Goal: Task Accomplishment & Management: Use online tool/utility

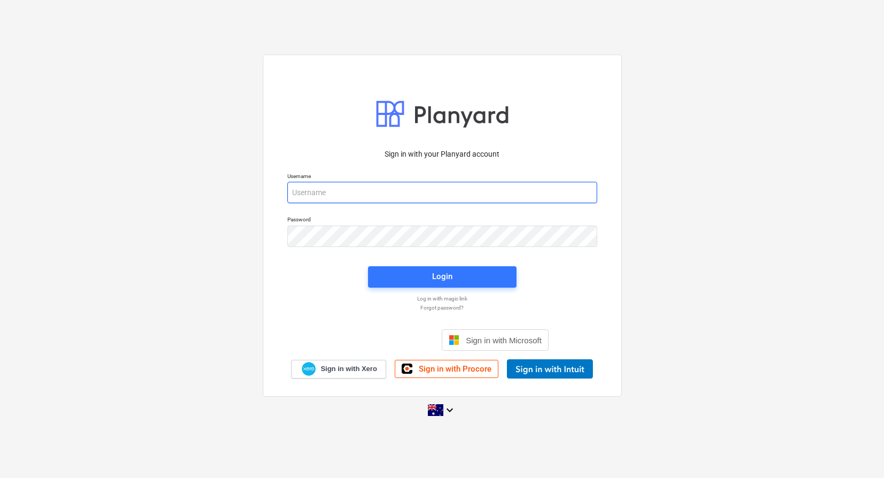
click at [394, 191] on input "email" at bounding box center [442, 192] width 310 height 21
type input "[EMAIL_ADDRESS][DOMAIN_NAME]"
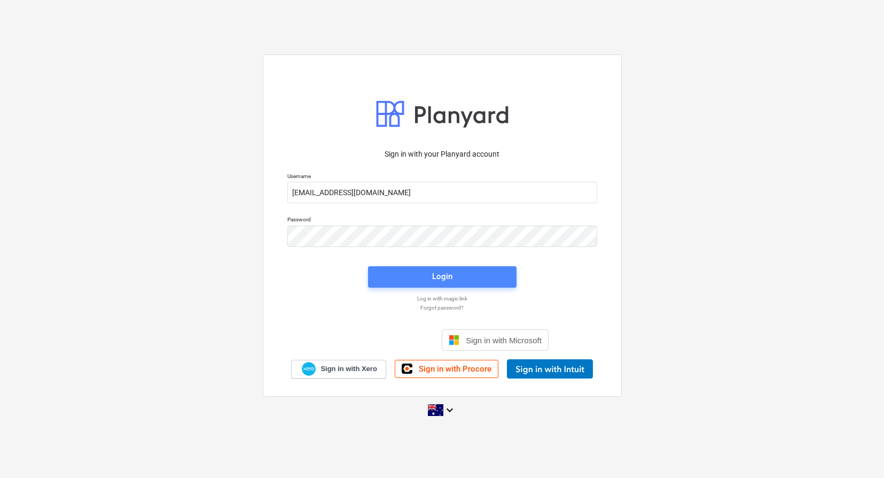
click at [446, 276] on div "Login" at bounding box center [442, 276] width 20 height 14
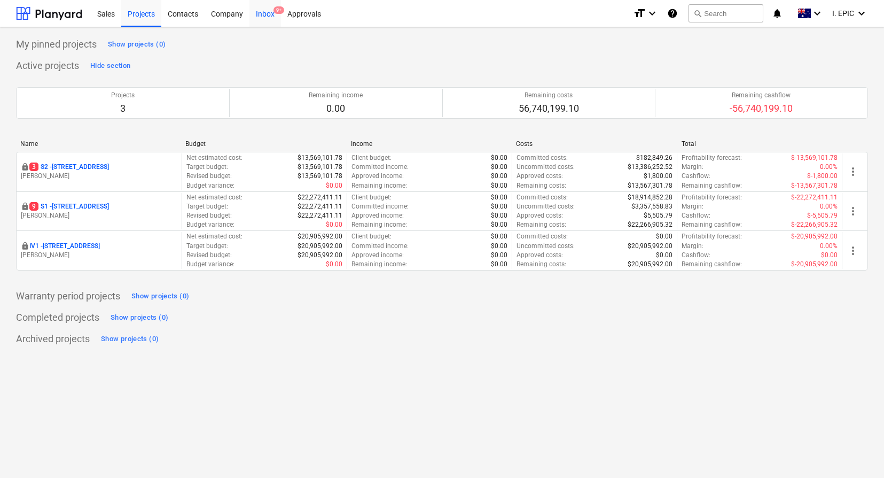
click at [261, 17] on div "Inbox 9+" at bounding box center [266, 12] width 32 height 27
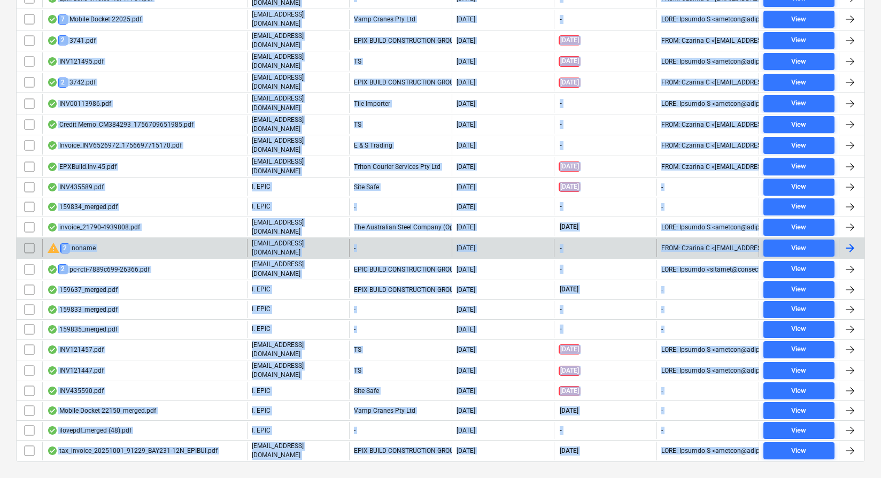
scroll to position [52, 0]
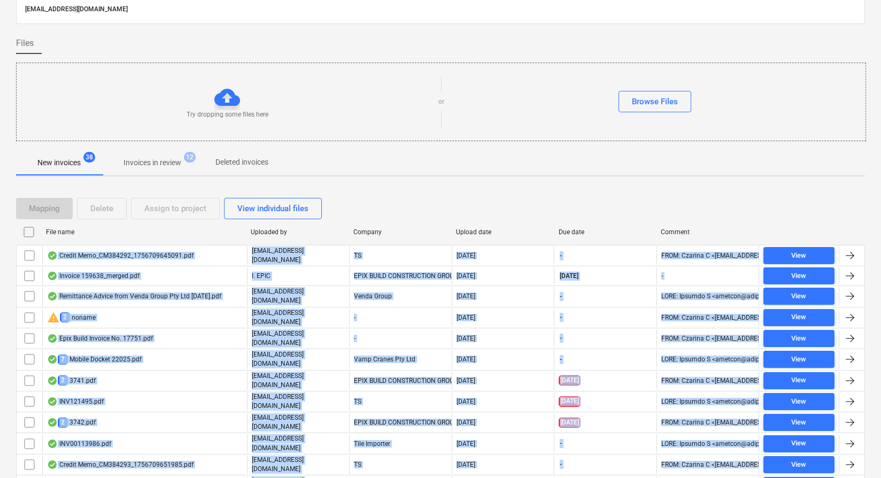
drag, startPoint x: 385, startPoint y: 457, endPoint x: 393, endPoint y: 168, distance: 289.2
click at [392, 168] on div "Files sent to this address will automatically be processed and tested for virus…" at bounding box center [440, 402] width 849 height 839
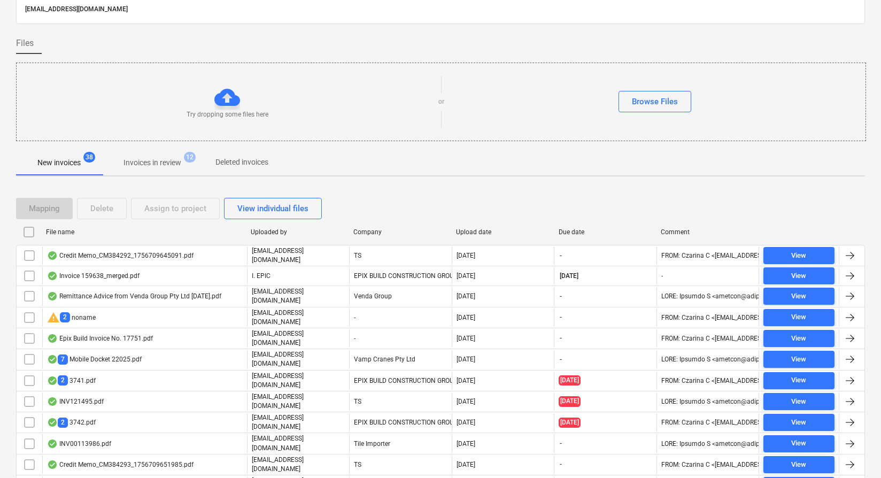
click at [393, 168] on div "New invoices 38 Invoices in review 12 Deleted invoices" at bounding box center [440, 163] width 849 height 26
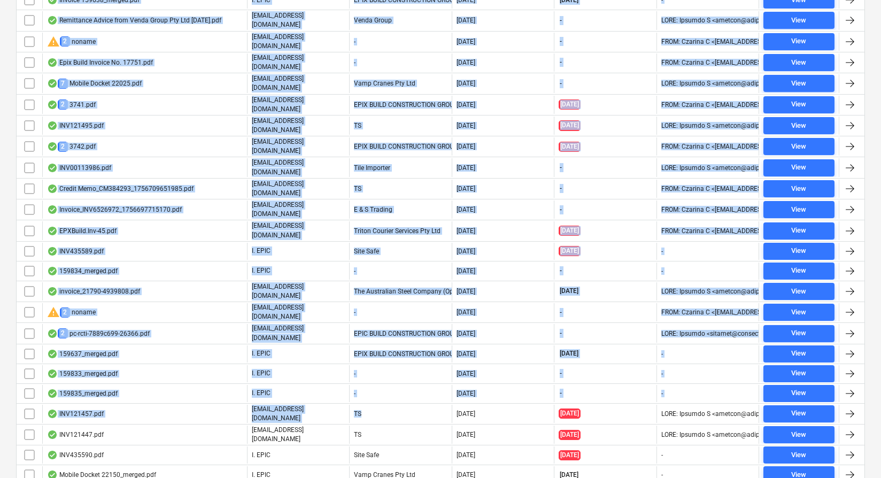
scroll to position [392, 0]
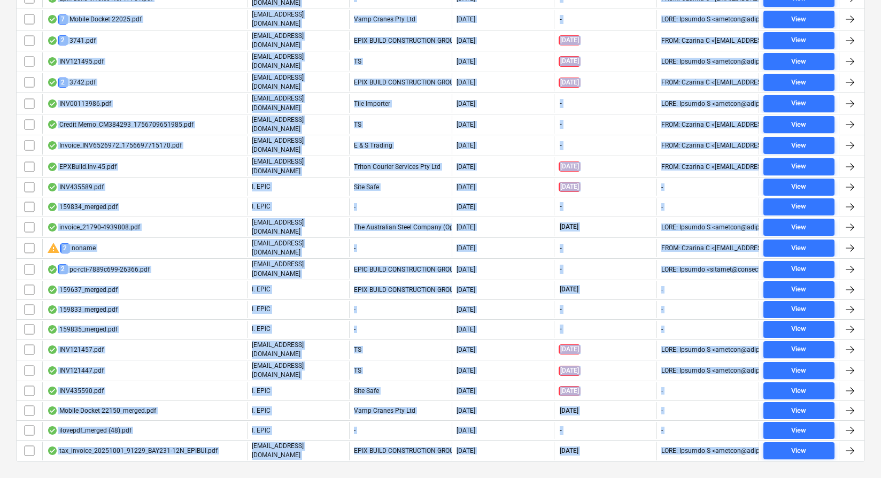
drag, startPoint x: 418, startPoint y: 159, endPoint x: 517, endPoint y: 462, distance: 318.7
click at [515, 464] on div "Files sent to this address will automatically be processed and tested for virus…" at bounding box center [440, 67] width 881 height 865
click at [517, 462] on div "Files sent to this address will automatically be processed and tested for virus…" at bounding box center [440, 67] width 881 height 865
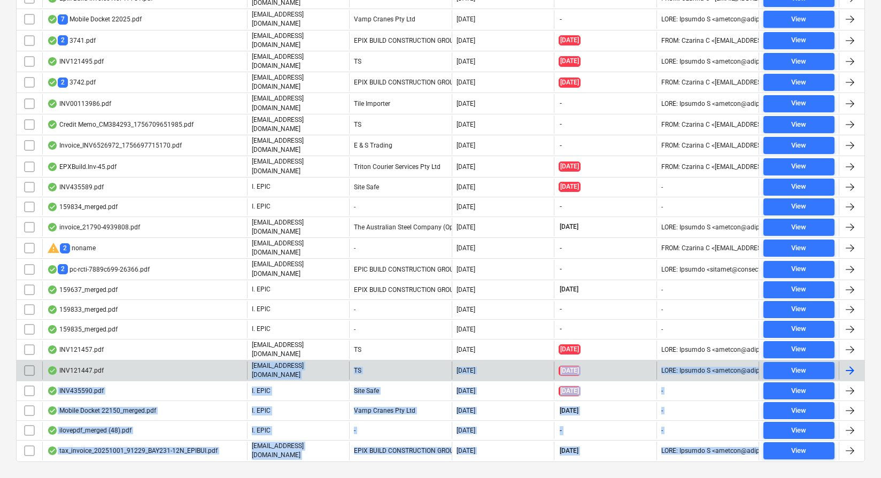
scroll to position [0, 0]
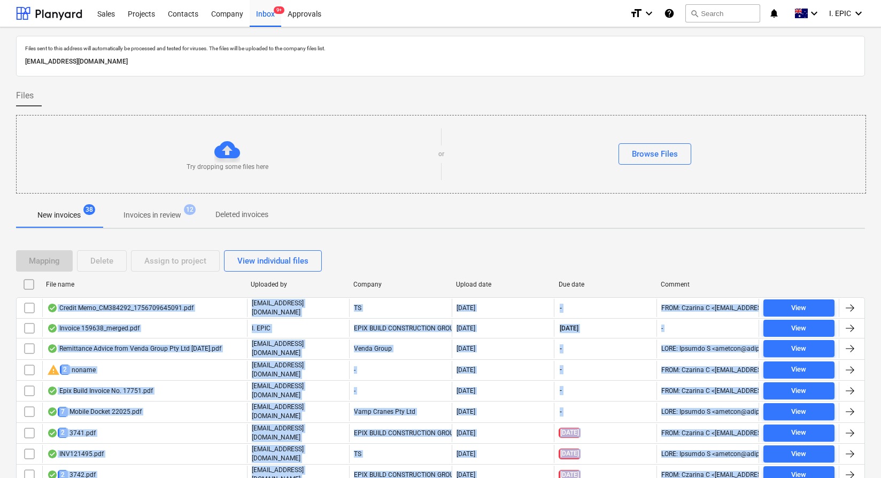
drag, startPoint x: 580, startPoint y: 458, endPoint x: 333, endPoint y: 217, distance: 345.0
click at [333, 217] on div "Files sent to this address will automatically be processed and tested for virus…" at bounding box center [440, 455] width 849 height 839
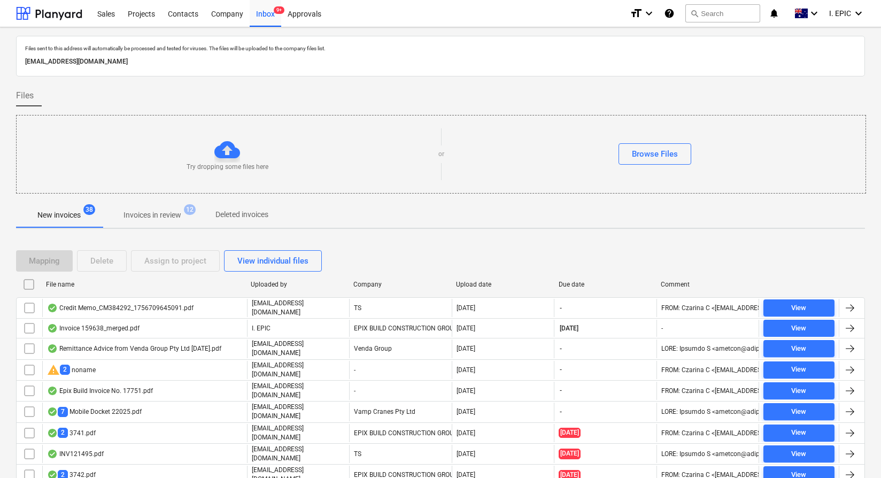
click at [333, 217] on div "New invoices 38 Invoices in review 12 Deleted invoices" at bounding box center [440, 215] width 849 height 26
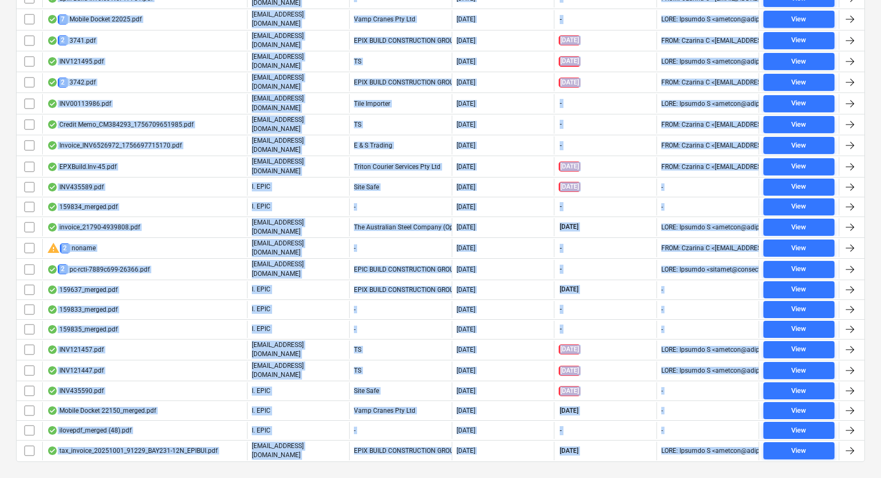
drag, startPoint x: 340, startPoint y: 207, endPoint x: 558, endPoint y: 450, distance: 326.2
click at [558, 450] on div "Files sent to this address will automatically be processed and tested for virus…" at bounding box center [440, 63] width 849 height 839
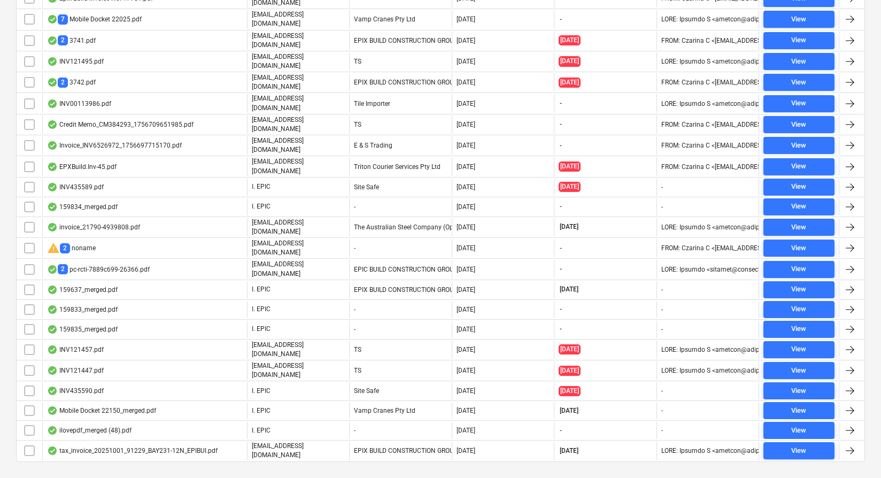
click at [558, 466] on div at bounding box center [440, 470] width 849 height 9
drag, startPoint x: 603, startPoint y: 456, endPoint x: 686, endPoint y: 454, distance: 82.3
click at [686, 454] on div "Mapping Delete Assign to project View individual files File name Uploaded by Co…" at bounding box center [440, 164] width 849 height 638
drag, startPoint x: 756, startPoint y: 452, endPoint x: 762, endPoint y: 461, distance: 10.8
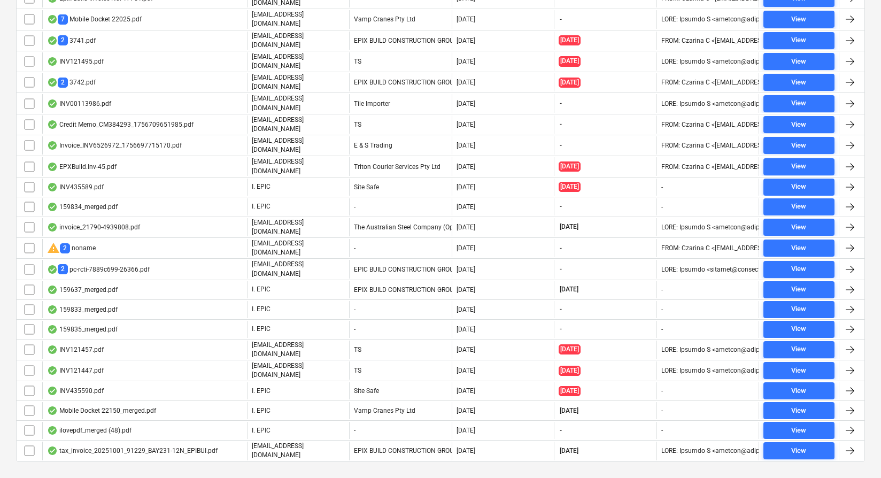
click at [762, 461] on div "Files sent to this address will automatically be processed and tested for virus…" at bounding box center [440, 67] width 881 height 865
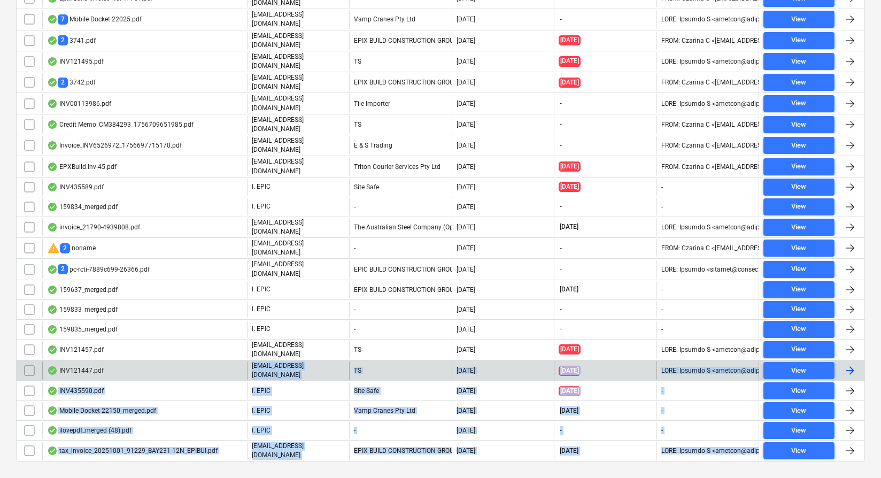
scroll to position [0, 0]
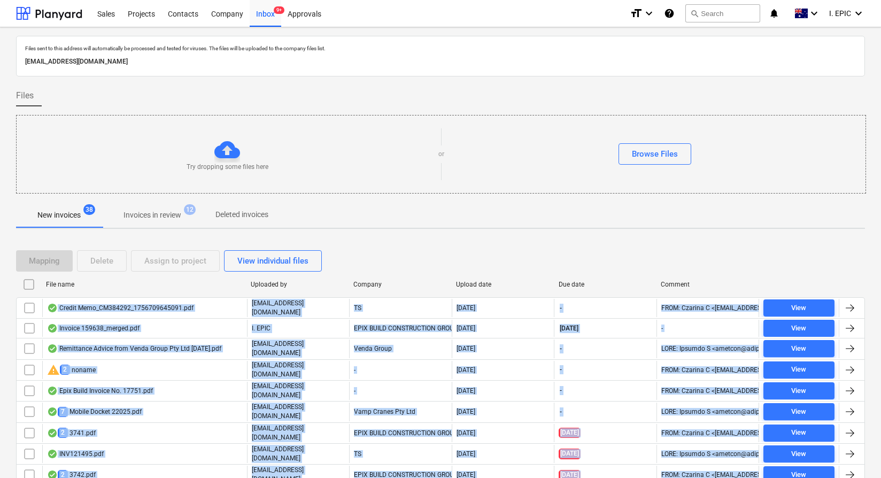
drag, startPoint x: 802, startPoint y: 463, endPoint x: 9, endPoint y: 207, distance: 832.7
click at [10, 208] on div "Files sent to this address will automatically be processed and tested for virus…" at bounding box center [440, 459] width 881 height 865
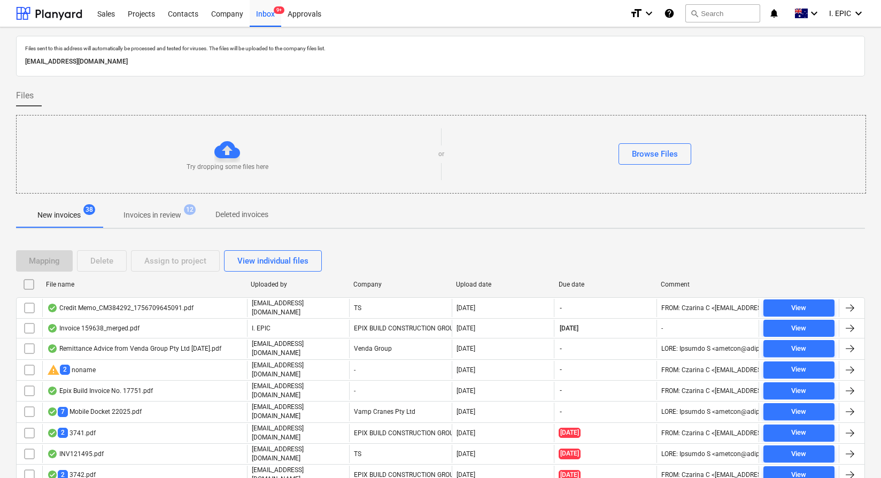
click at [9, 206] on div "Files sent to this address will automatically be processed and tested for virus…" at bounding box center [440, 459] width 881 height 865
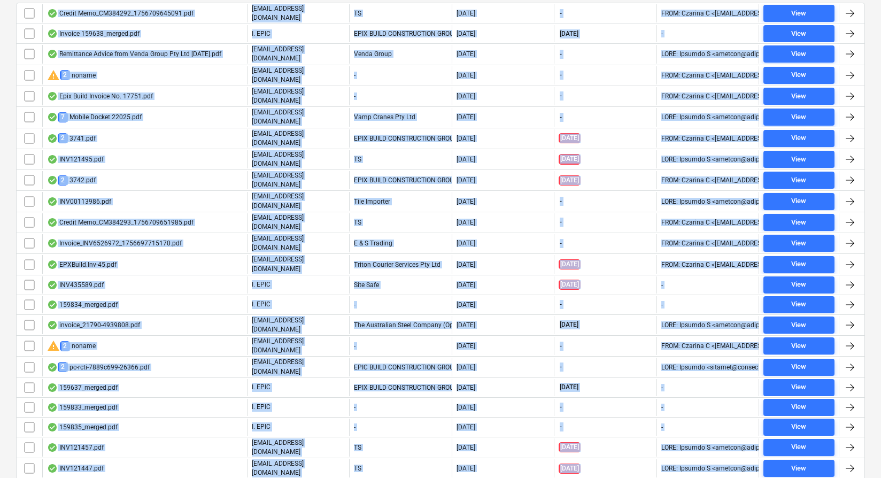
scroll to position [392, 0]
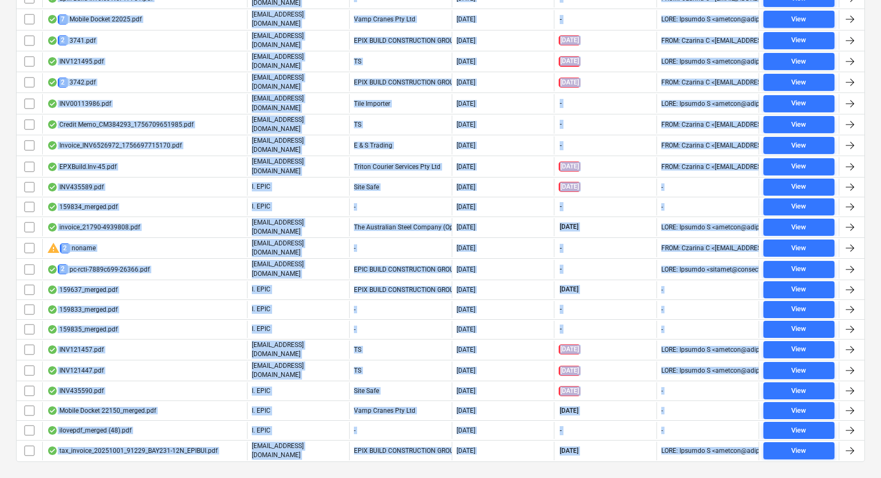
drag, startPoint x: 49, startPoint y: 213, endPoint x: 763, endPoint y: 466, distance: 757.8
click at [762, 474] on div "Files sent to this address will automatically be processed and tested for virus…" at bounding box center [440, 67] width 881 height 865
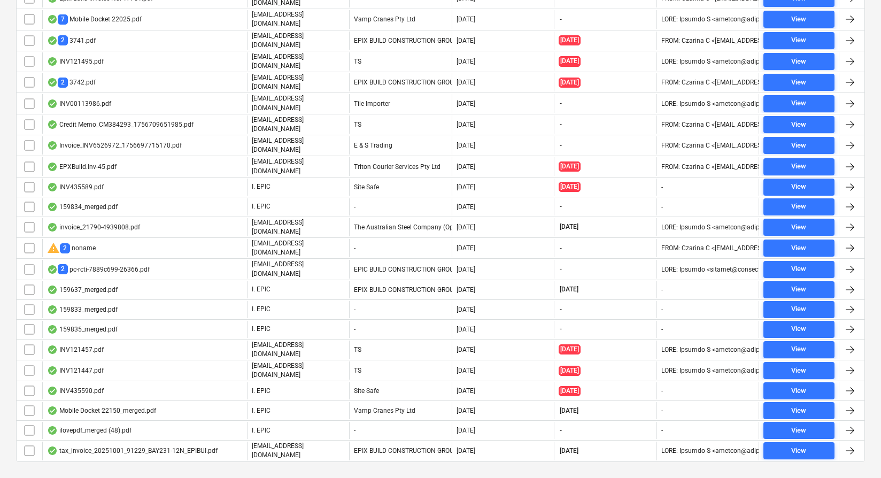
click at [763, 465] on div "Files sent to this address will automatically be processed and tested for virus…" at bounding box center [440, 67] width 881 height 865
drag, startPoint x: 792, startPoint y: 463, endPoint x: 752, endPoint y: 452, distance: 41.0
click at [752, 452] on div "Files sent to this address will automatically be processed and tested for virus…" at bounding box center [440, 67] width 881 height 865
click at [752, 452] on div "Mapping Delete Assign to project View individual files File name Uploaded by Co…" at bounding box center [440, 164] width 849 height 638
drag, startPoint x: 797, startPoint y: 454, endPoint x: 715, endPoint y: 454, distance: 81.8
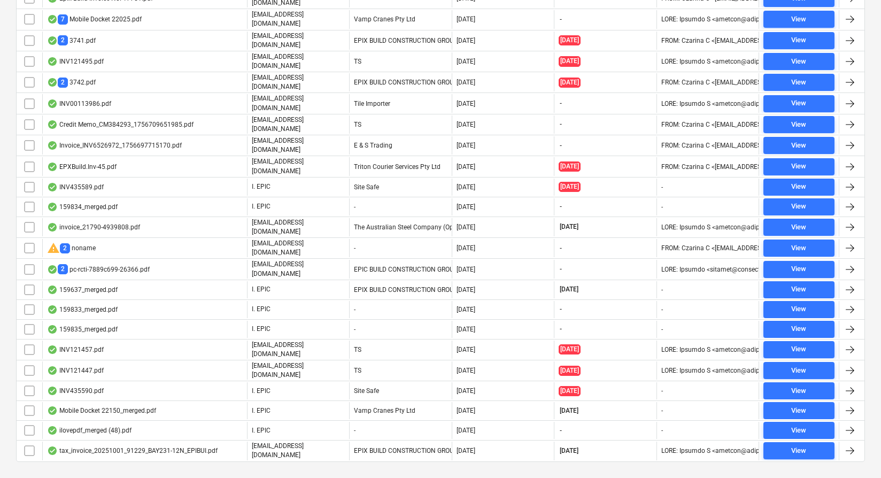
click at [715, 454] on div "Mapping Delete Assign to project View individual files File name Uploaded by Co…" at bounding box center [440, 164] width 849 height 638
click at [730, 456] on div "Mapping Delete Assign to project View individual files File name Uploaded by Co…" at bounding box center [440, 164] width 849 height 638
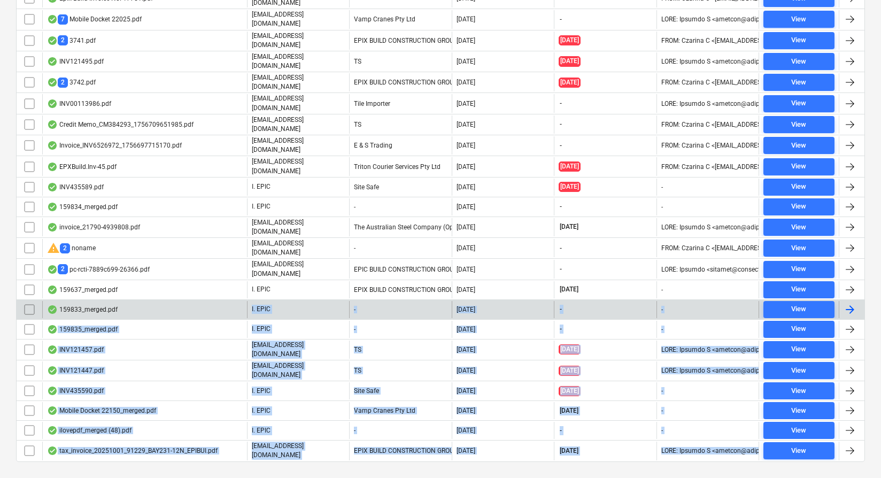
drag, startPoint x: 750, startPoint y: 460, endPoint x: 223, endPoint y: 295, distance: 551.6
click at [223, 295] on div "Mapping Delete Assign to project View individual files File name Uploaded by Co…" at bounding box center [440, 164] width 849 height 638
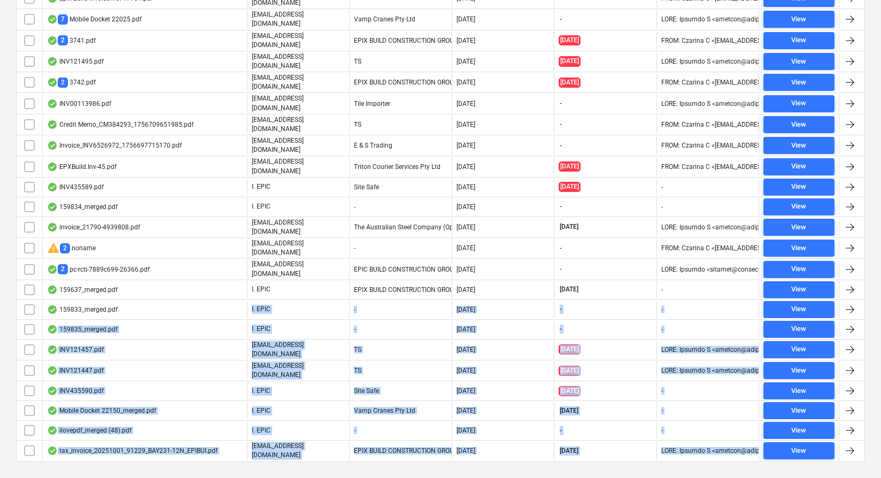
click at [543, 466] on div at bounding box center [440, 470] width 849 height 9
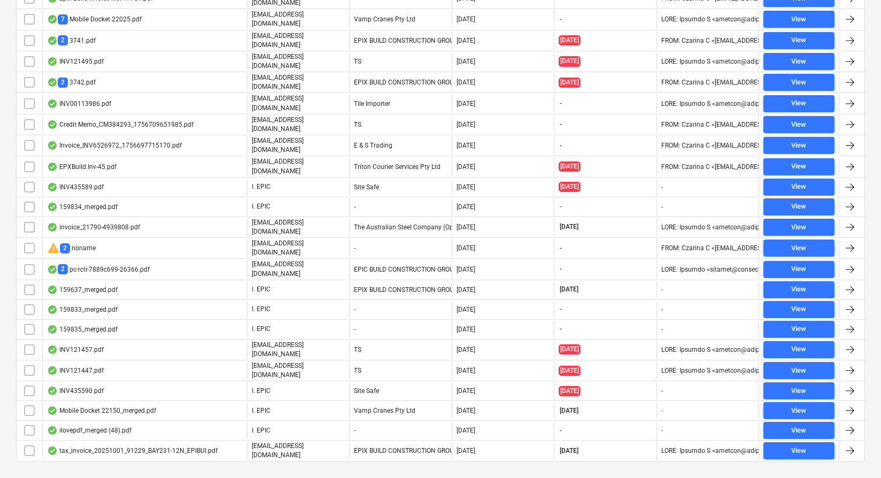
drag, startPoint x: 570, startPoint y: 449, endPoint x: 579, endPoint y: 450, distance: 9.2
click at [570, 466] on div at bounding box center [440, 470] width 849 height 9
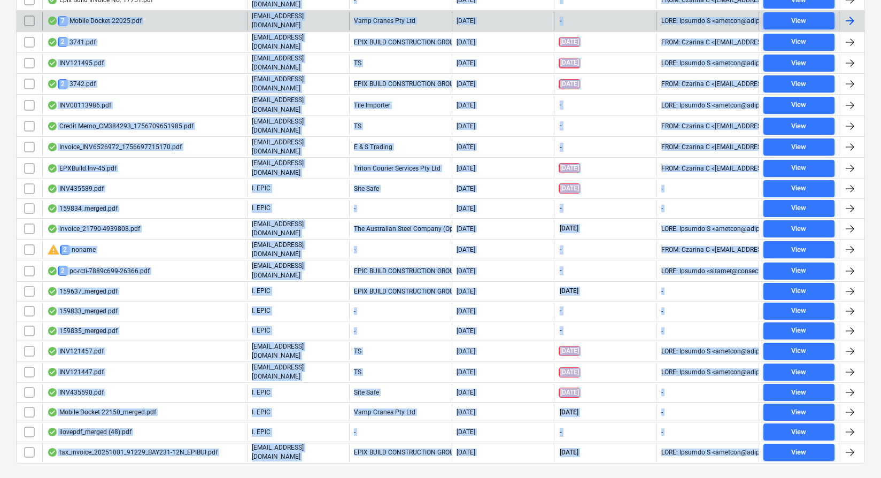
scroll to position [389, 0]
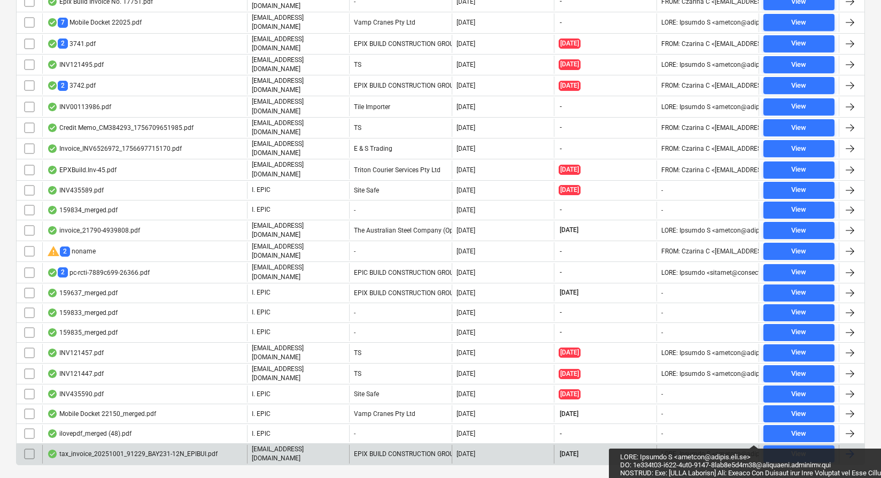
drag, startPoint x: 858, startPoint y: 448, endPoint x: 753, endPoint y: 435, distance: 105.0
click at [753, 435] on div "Mapping Delete Assign to project View individual files File name Uploaded by Co…" at bounding box center [440, 167] width 849 height 638
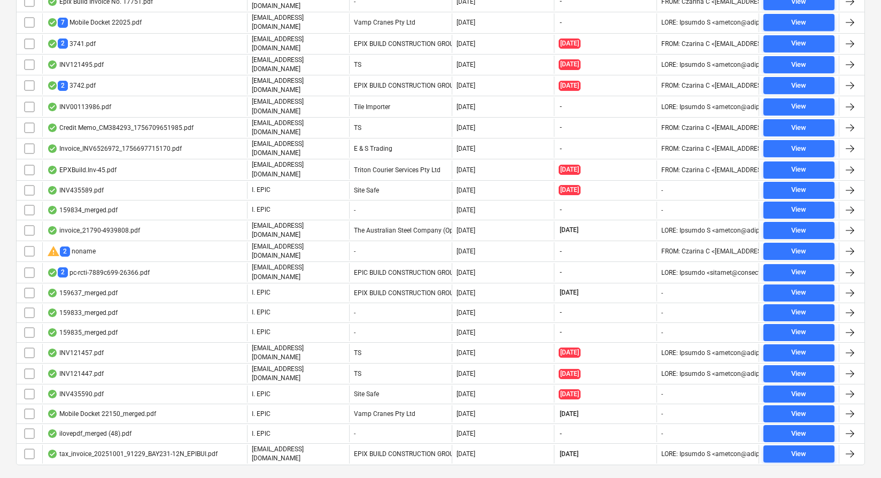
click at [734, 466] on div "Files sent to this address will automatically be processed and tested for virus…" at bounding box center [440, 70] width 881 height 865
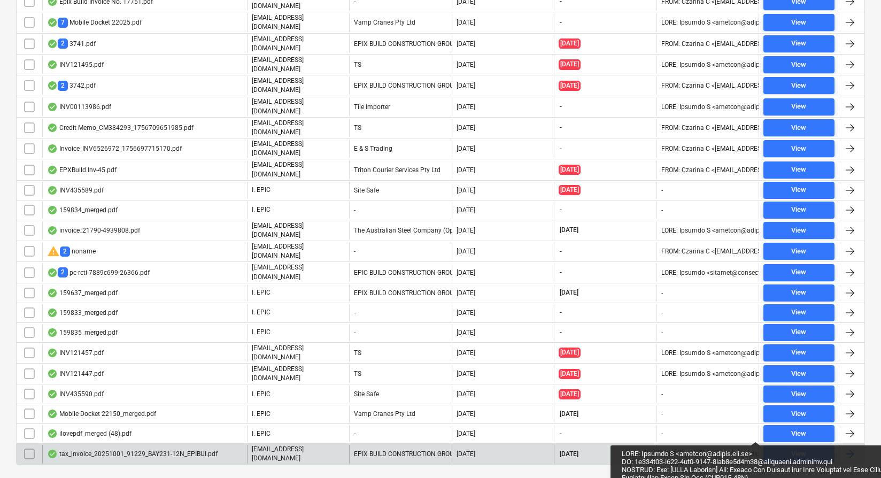
drag, startPoint x: 769, startPoint y: 459, endPoint x: 755, endPoint y: 432, distance: 30.6
click at [755, 432] on div "Mapping Delete Assign to project View individual files File name Uploaded by Co…" at bounding box center [440, 167] width 849 height 638
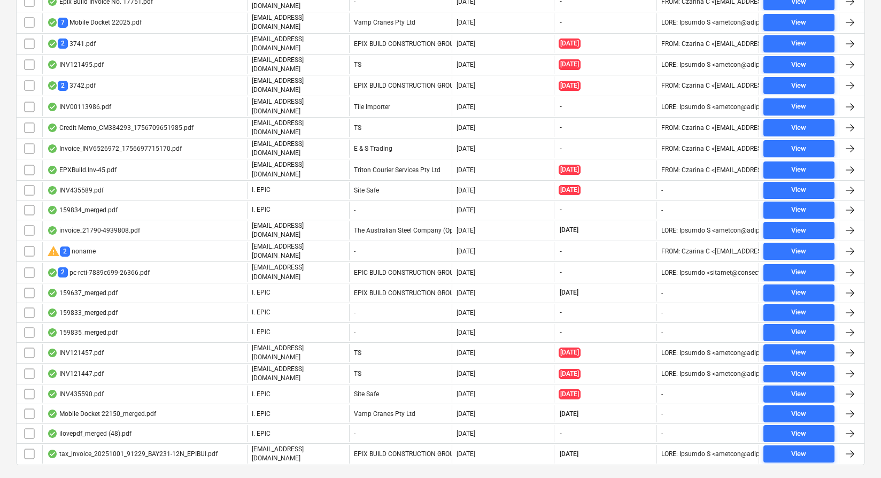
click at [737, 459] on div "Mapping Delete Assign to project View individual files File name Uploaded by Co…" at bounding box center [440, 167] width 849 height 638
drag, startPoint x: 767, startPoint y: 456, endPoint x: 759, endPoint y: 446, distance: 12.9
click at [759, 446] on div "Mapping Delete Assign to project View individual files File name Uploaded by Co…" at bounding box center [440, 167] width 849 height 638
click at [761, 459] on div "Mapping Delete Assign to project View individual files File name Uploaded by Co…" at bounding box center [440, 167] width 849 height 638
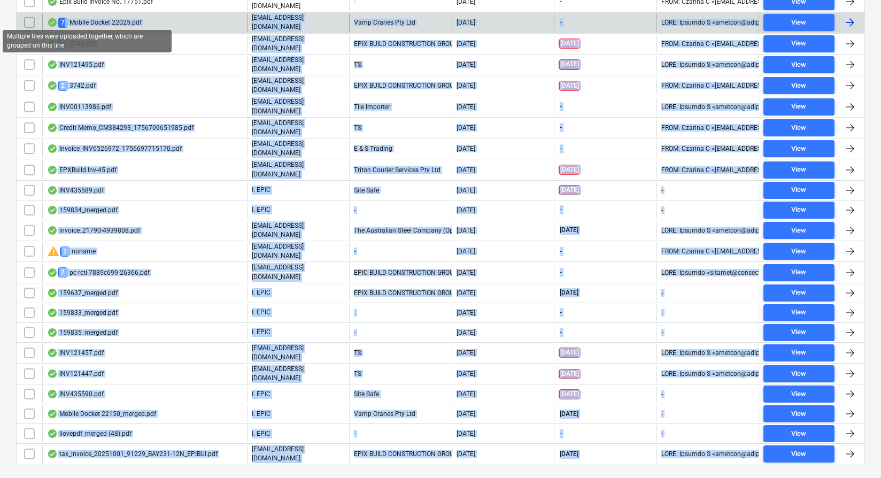
drag, startPoint x: 769, startPoint y: 455, endPoint x: 64, endPoint y: 17, distance: 830.3
click at [64, 17] on div "Mapping Delete Assign to project View individual files File name Uploaded by Co…" at bounding box center [440, 167] width 849 height 638
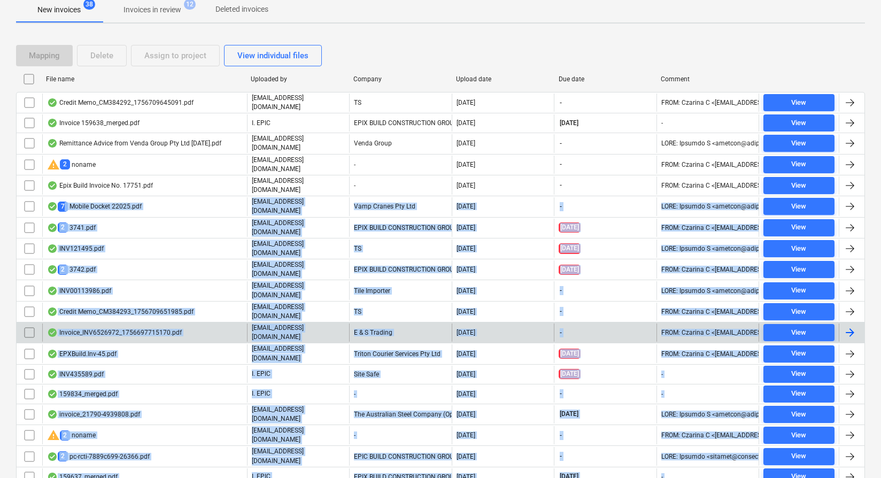
scroll to position [87, 0]
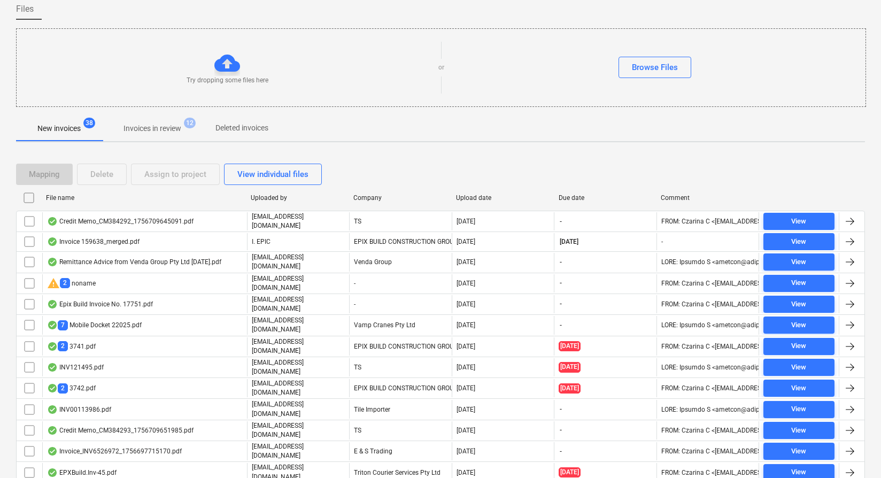
click at [370, 168] on div "Mapping Delete Assign to project View individual files" at bounding box center [440, 174] width 849 height 21
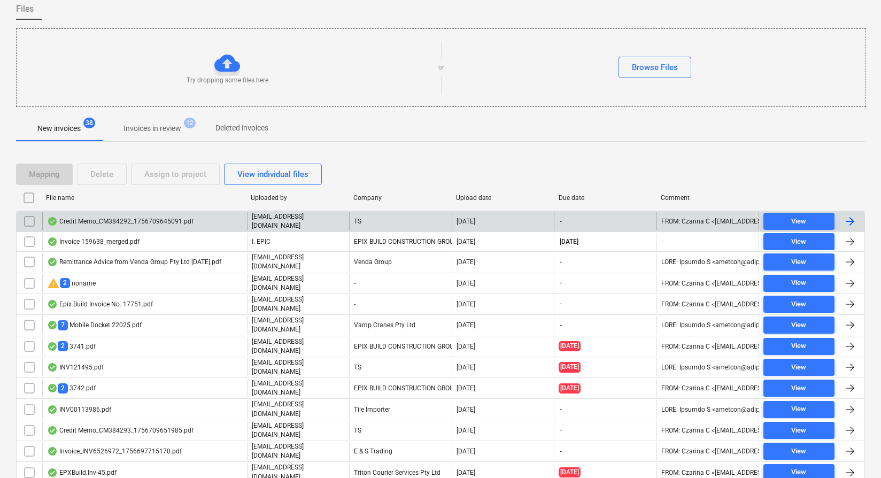
click at [131, 221] on div "Credit Memo_CM384292_1756709645091.pdf" at bounding box center [120, 221] width 146 height 9
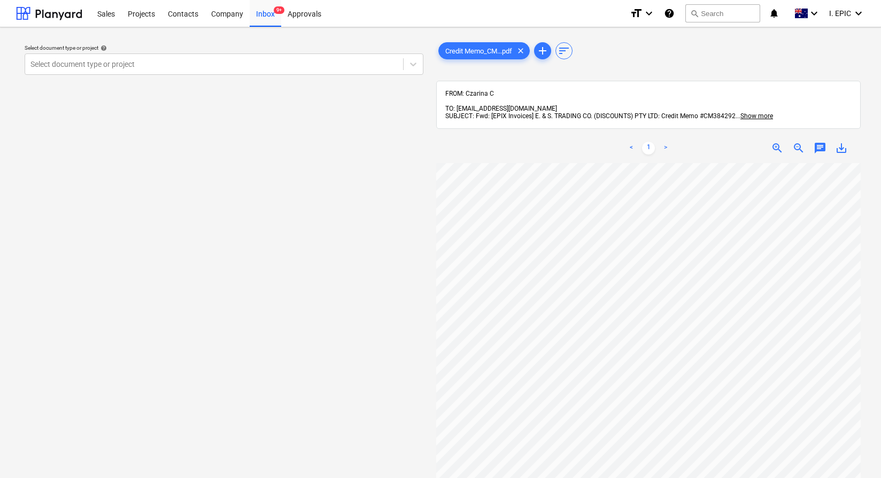
click at [276, 230] on div "Select document type or project help Select document type or project" at bounding box center [224, 325] width 416 height 579
drag, startPoint x: 279, startPoint y: 231, endPoint x: 255, endPoint y: 178, distance: 58.1
click at [279, 231] on div "Select document type or project help Select document type or project" at bounding box center [224, 325] width 416 height 579
click at [71, 12] on div at bounding box center [49, 13] width 66 height 27
